Goal: Navigation & Orientation: Find specific page/section

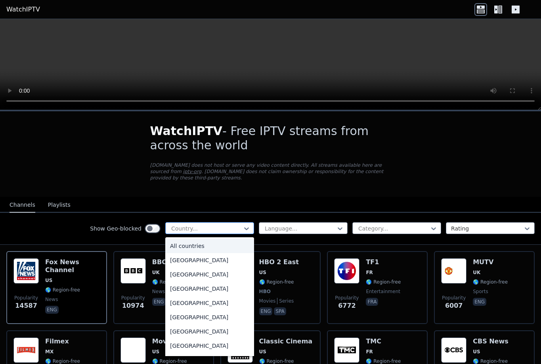
click at [233, 225] on div at bounding box center [207, 229] width 72 height 8
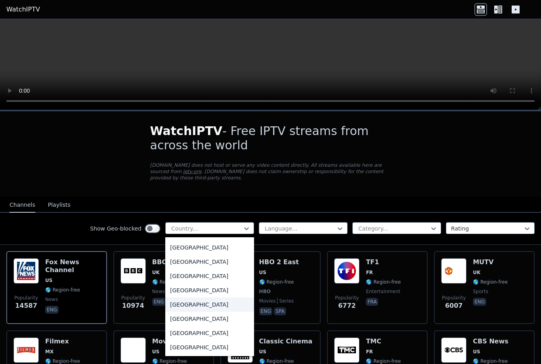
scroll to position [381, 0]
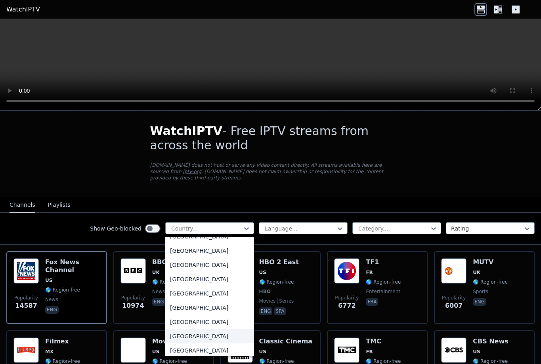
click at [197, 338] on div "[GEOGRAPHIC_DATA]" at bounding box center [209, 337] width 89 height 14
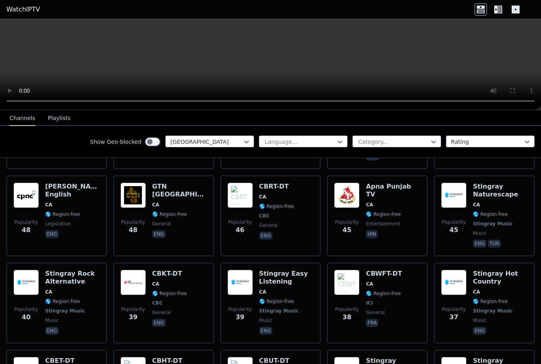
scroll to position [1047, 0]
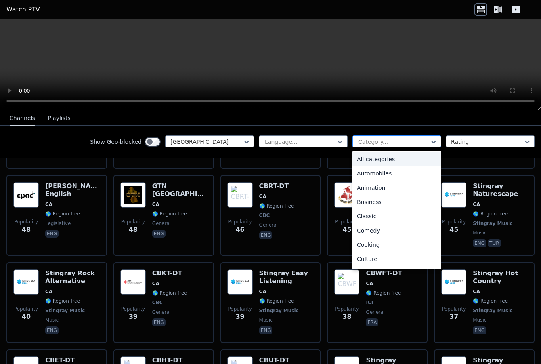
click at [394, 136] on div "Category..." at bounding box center [397, 142] width 89 height 12
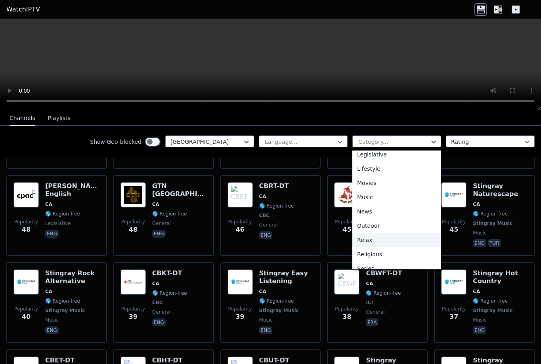
scroll to position [238, 0]
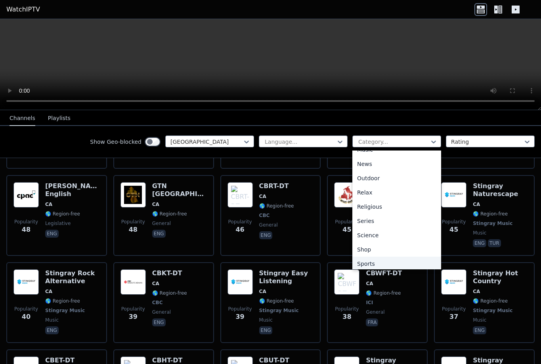
click at [381, 259] on div "Sports" at bounding box center [397, 264] width 89 height 14
